Goal: Task Accomplishment & Management: Manage account settings

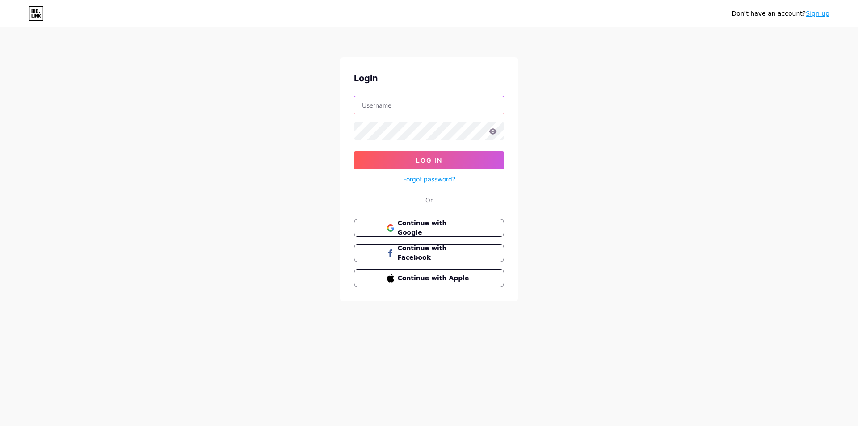
click at [419, 99] on input "text" at bounding box center [428, 105] width 149 height 18
click at [380, 106] on input "text" at bounding box center [428, 105] width 149 height 18
click at [391, 226] on icon at bounding box center [389, 227] width 7 height 7
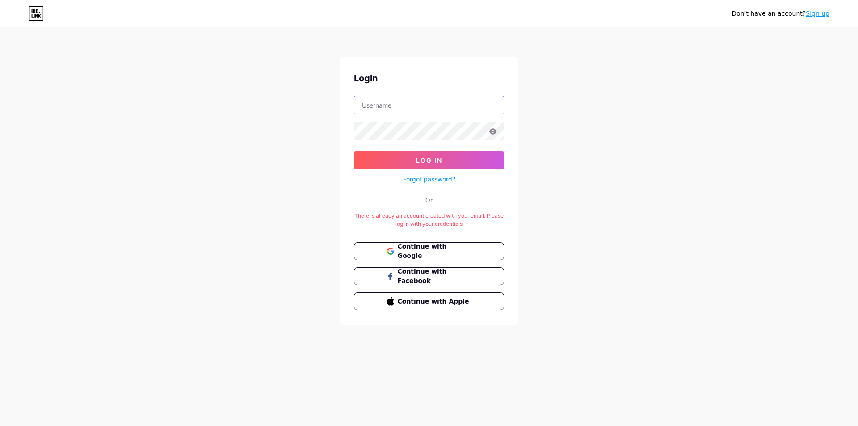
click at [407, 107] on input "text" at bounding box center [428, 105] width 149 height 18
click at [391, 102] on input "text" at bounding box center [428, 105] width 149 height 18
type input "freelancermitul21@gmail.com"
click at [354, 151] on button "Log In" at bounding box center [429, 160] width 150 height 18
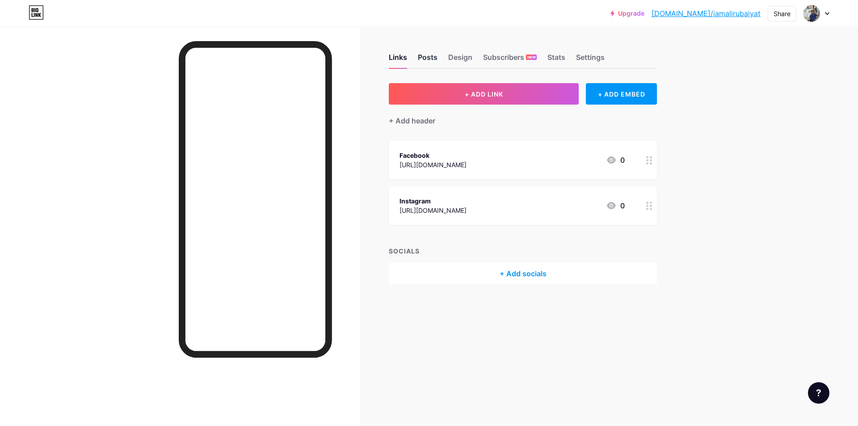
click at [421, 59] on div "Posts" at bounding box center [428, 60] width 20 height 16
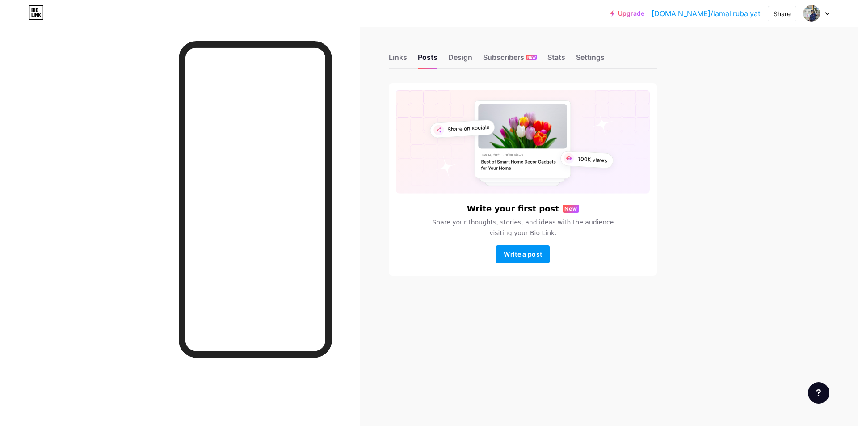
click at [730, 15] on link "bio.link/iamalirubaiyat" at bounding box center [705, 13] width 109 height 11
